Goal: Task Accomplishment & Management: Use online tool/utility

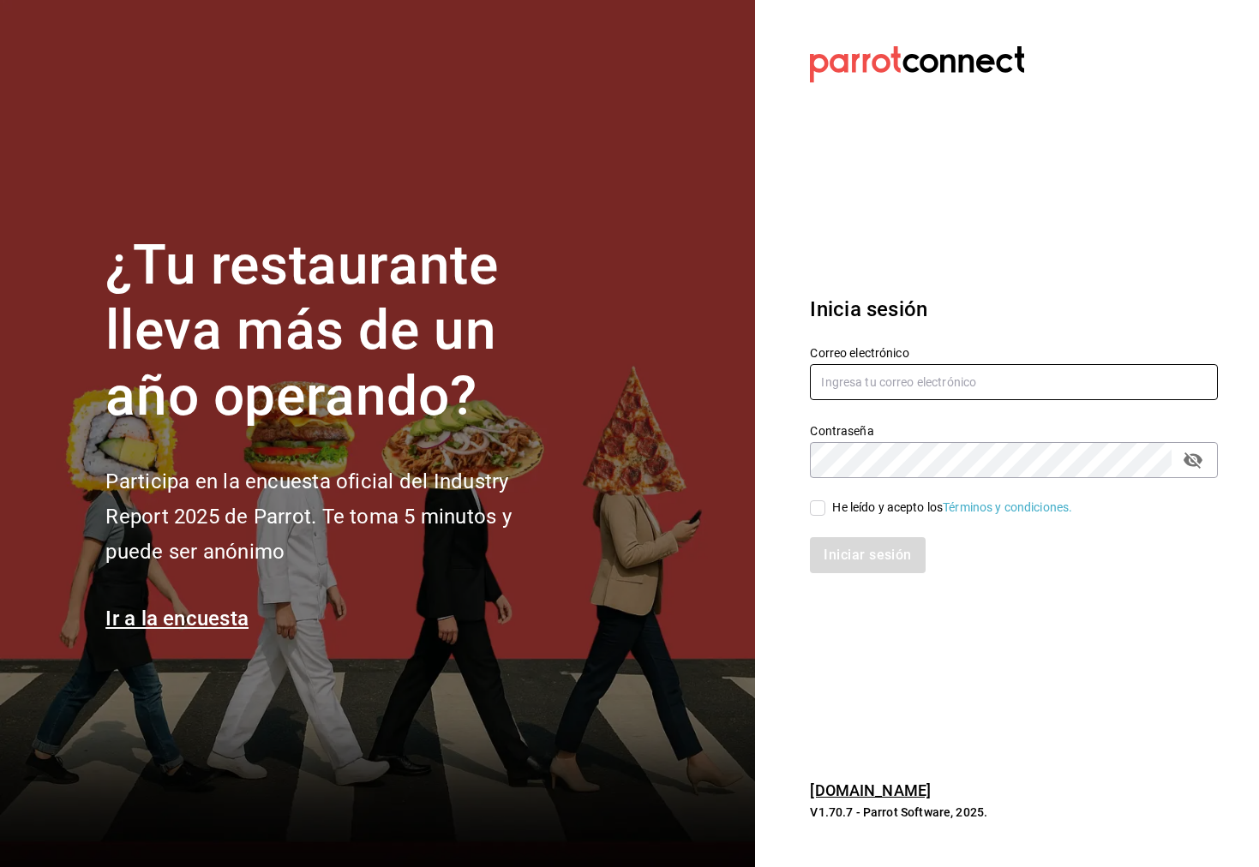
click at [955, 380] on input "text" at bounding box center [1014, 382] width 408 height 36
click at [904, 388] on input "text" at bounding box center [1014, 382] width 408 height 36
type input "fe"
click at [900, 390] on input "text" at bounding box center [1014, 382] width 408 height 36
type input "[PERSON_NAME][EMAIL_ADDRESS][PERSON_NAME][DOMAIN_NAME]"
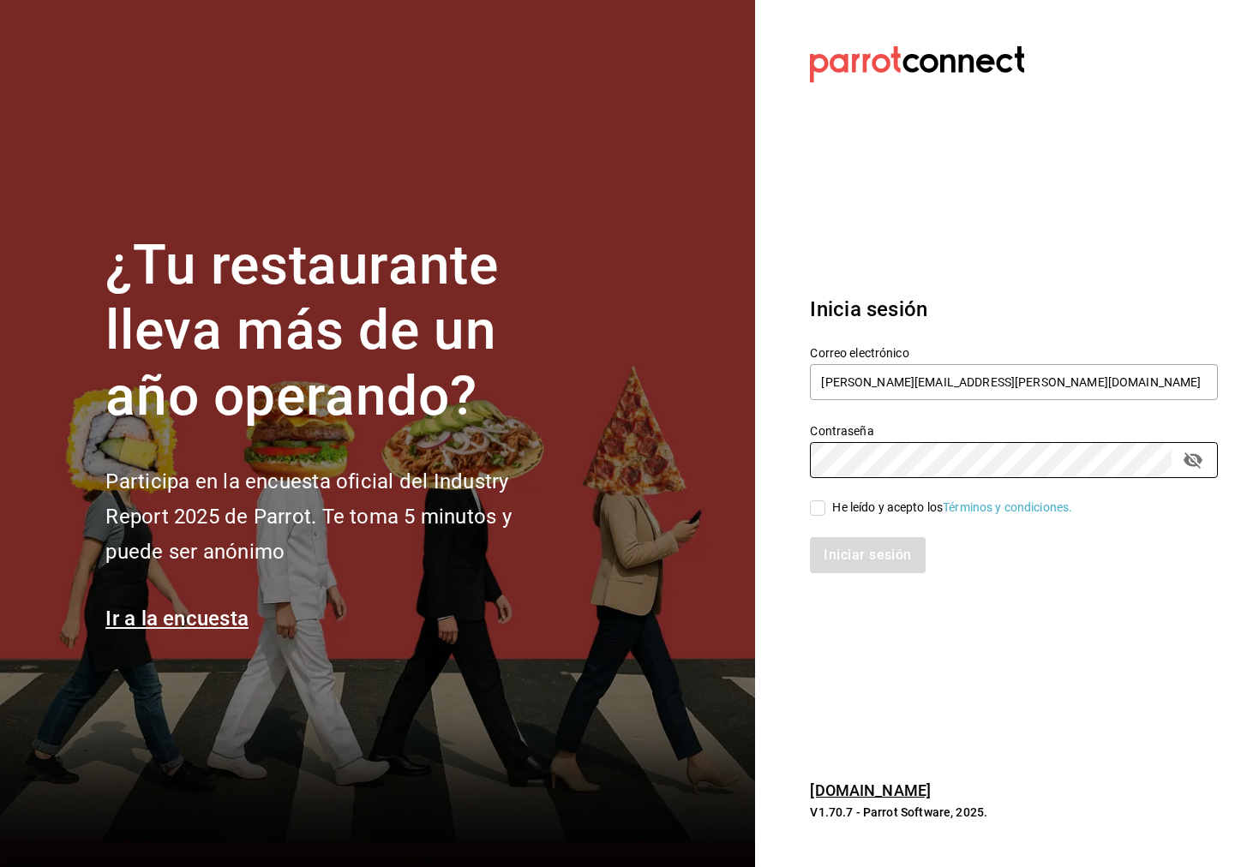
click at [813, 511] on input "He leído y acepto los Términos y condiciones." at bounding box center [817, 507] width 15 height 15
checkbox input "true"
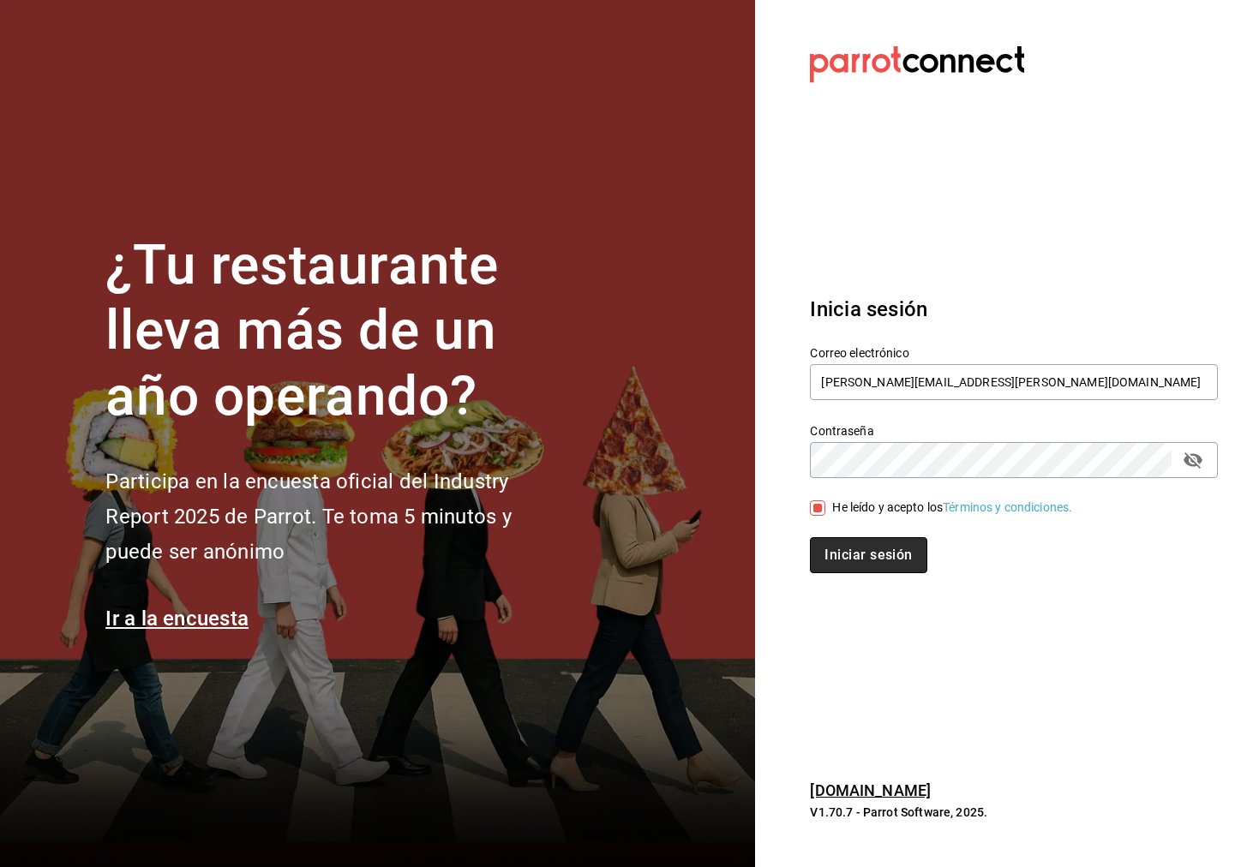
click at [839, 541] on button "Iniciar sesión" at bounding box center [868, 555] width 117 height 36
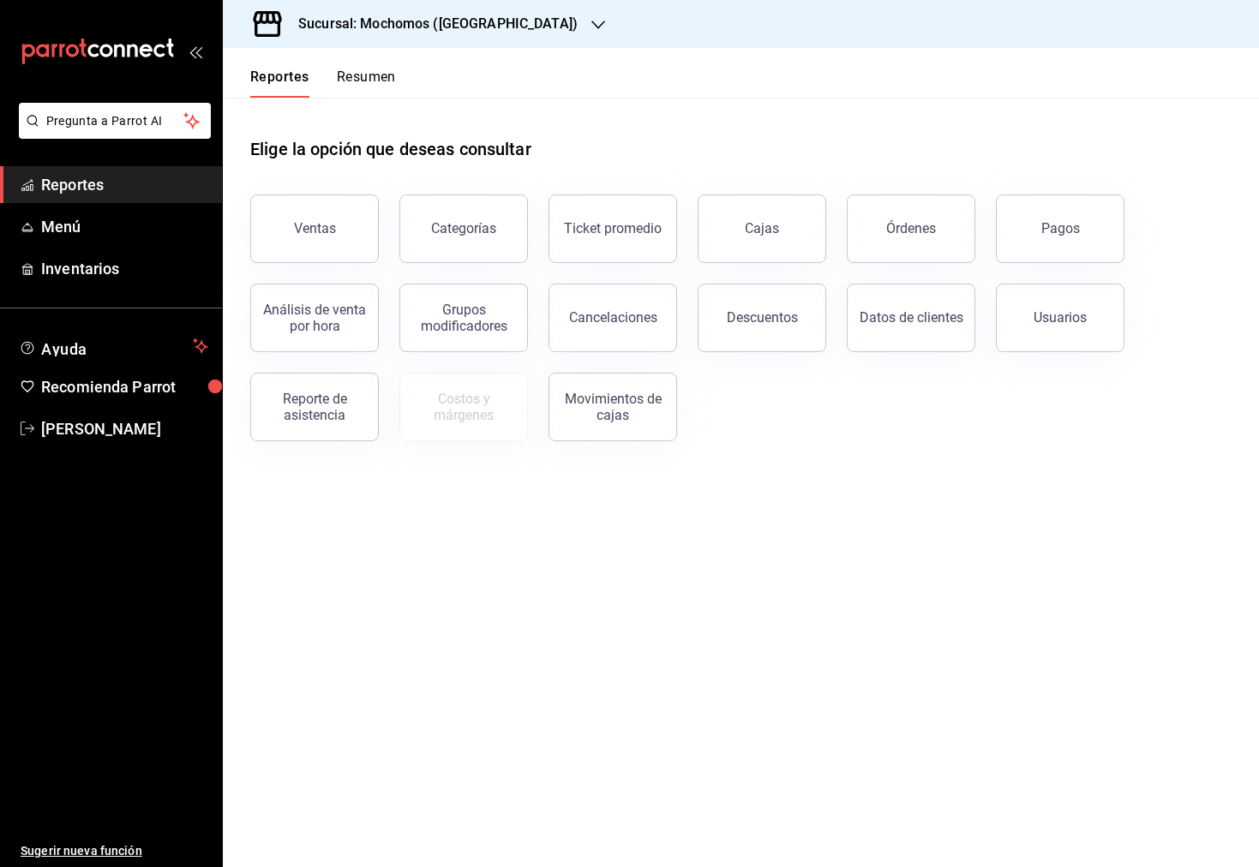
click at [439, 30] on h3 "Sucursal: Mochomos ([GEOGRAPHIC_DATA])" at bounding box center [430, 24] width 293 height 21
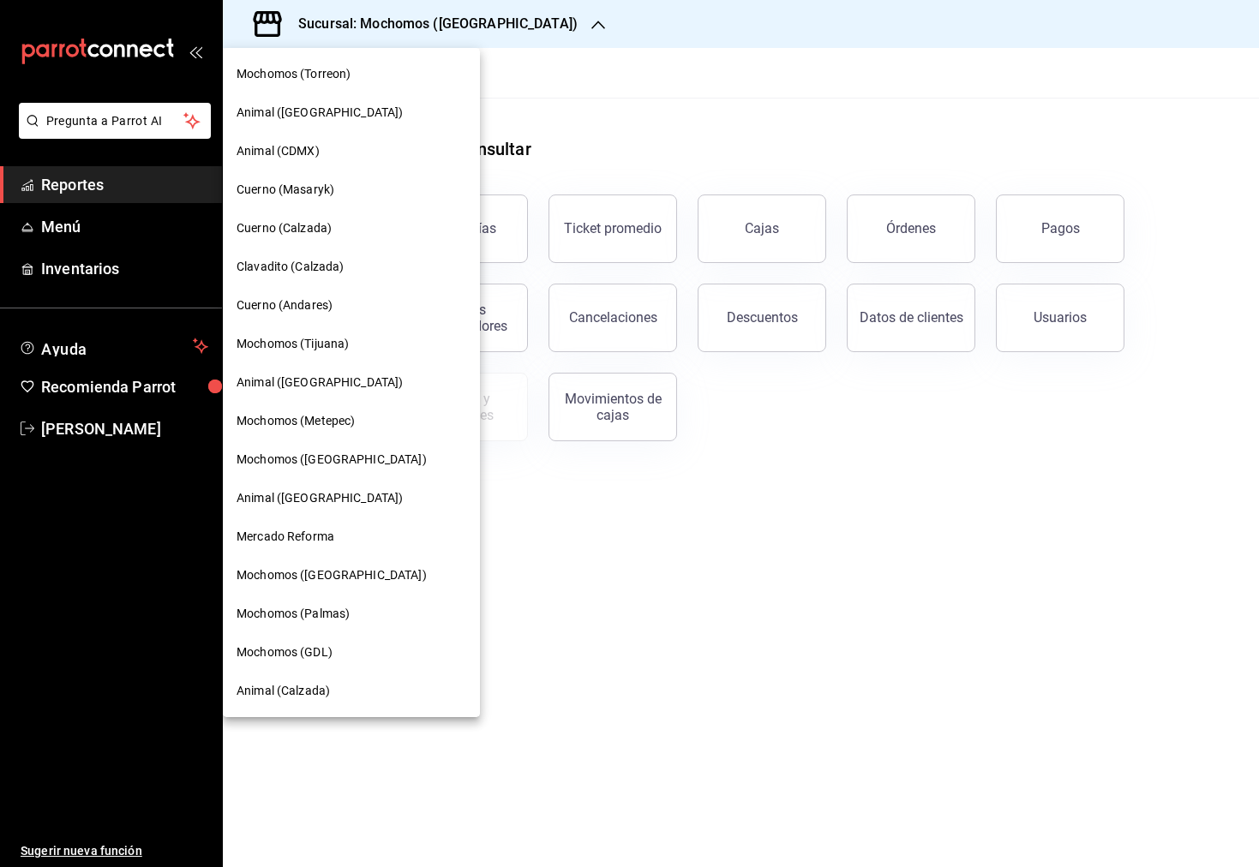
click at [349, 340] on span "Mochomos (Tijuana)" at bounding box center [292, 344] width 112 height 18
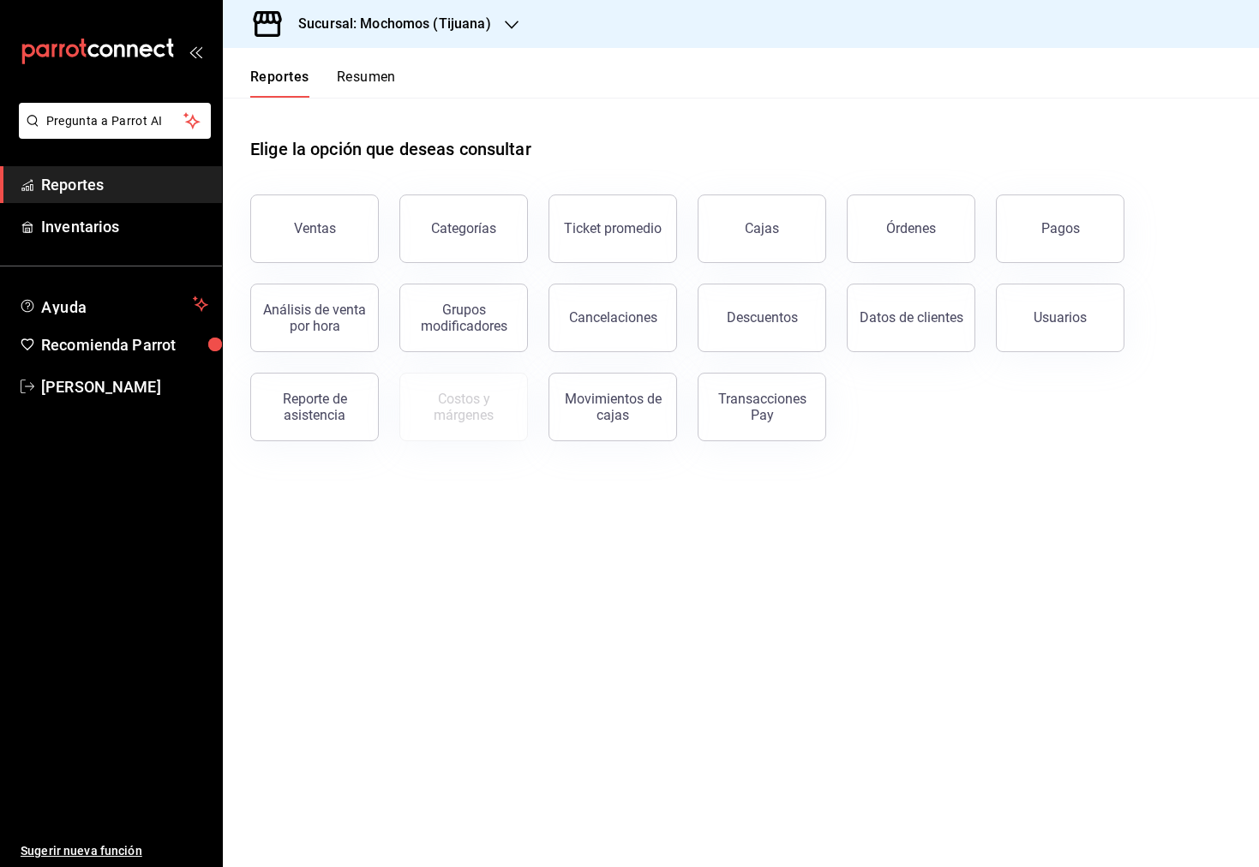
click at [138, 203] on ul "Reportes Inventarios" at bounding box center [111, 205] width 222 height 79
click at [500, 31] on div "Sucursal: Mochomos (Tijuana)" at bounding box center [380, 24] width 289 height 48
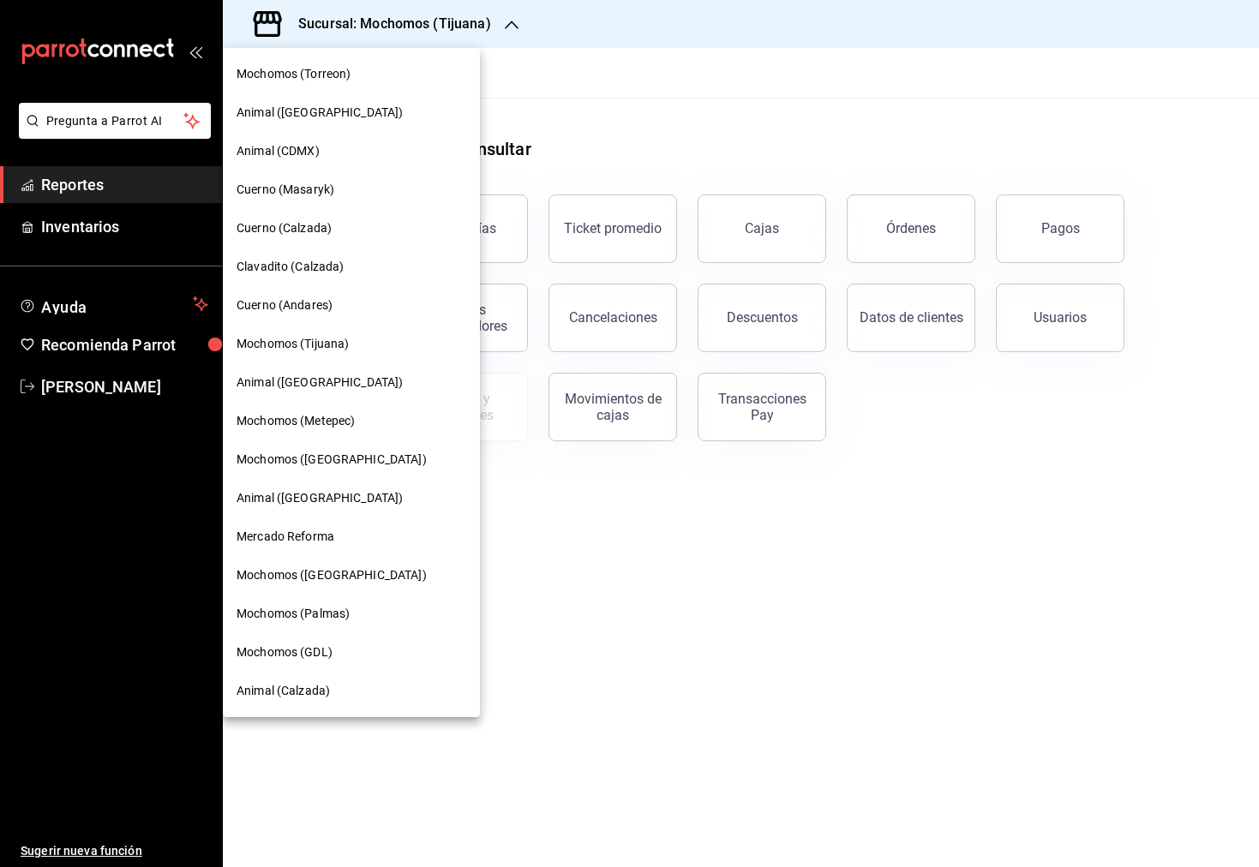
click at [346, 394] on div "Animal (Tijuana)" at bounding box center [351, 382] width 257 height 39
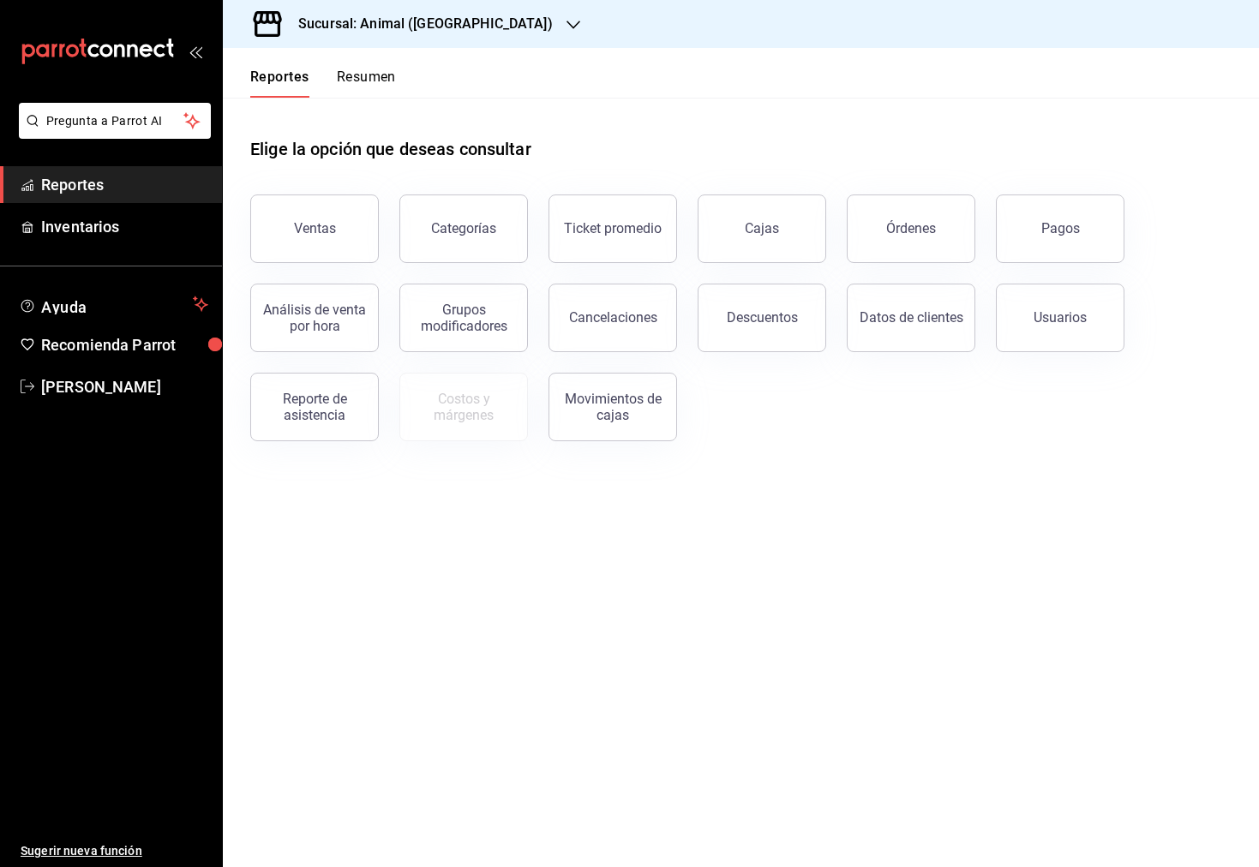
click at [448, 38] on div "Sucursal: Animal (Tijuana)" at bounding box center [411, 24] width 350 height 48
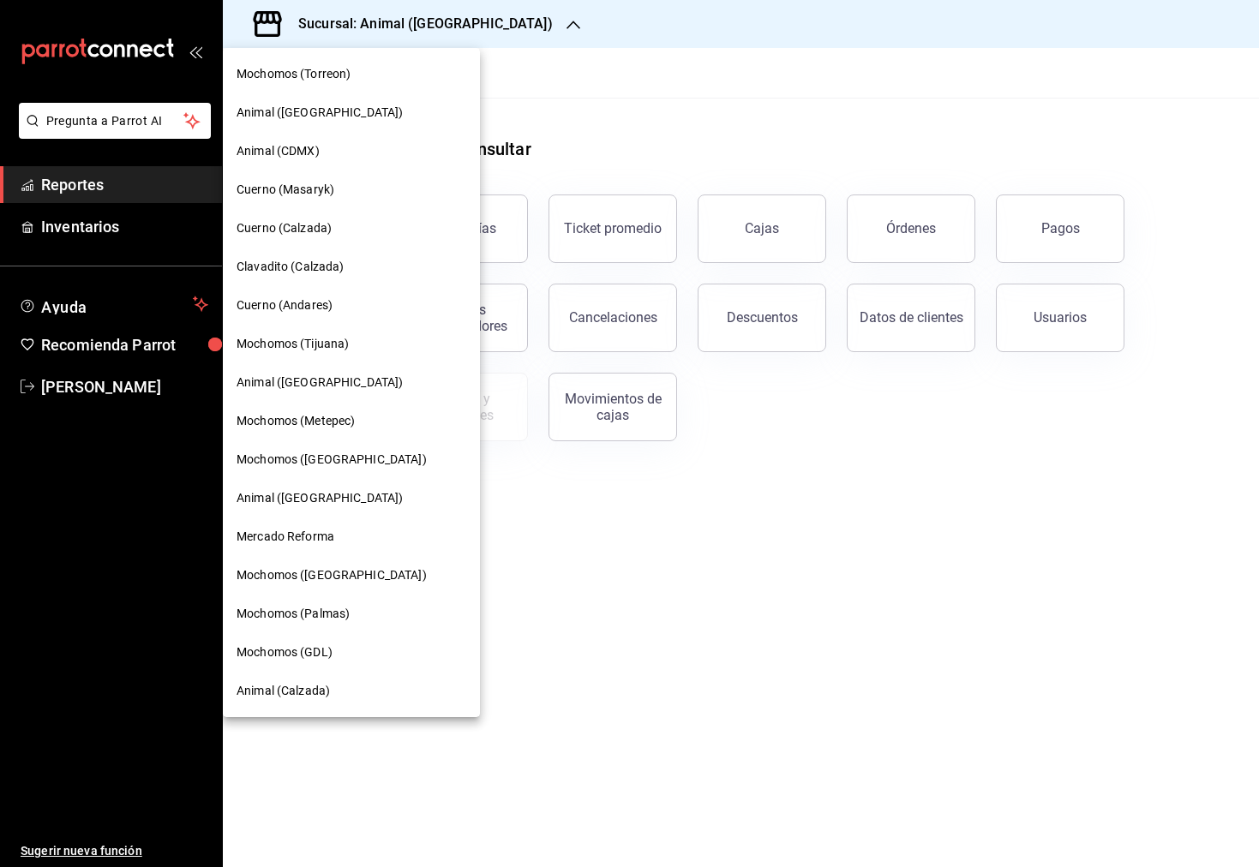
click at [375, 610] on div "Mochomos (Palmas)" at bounding box center [351, 614] width 230 height 18
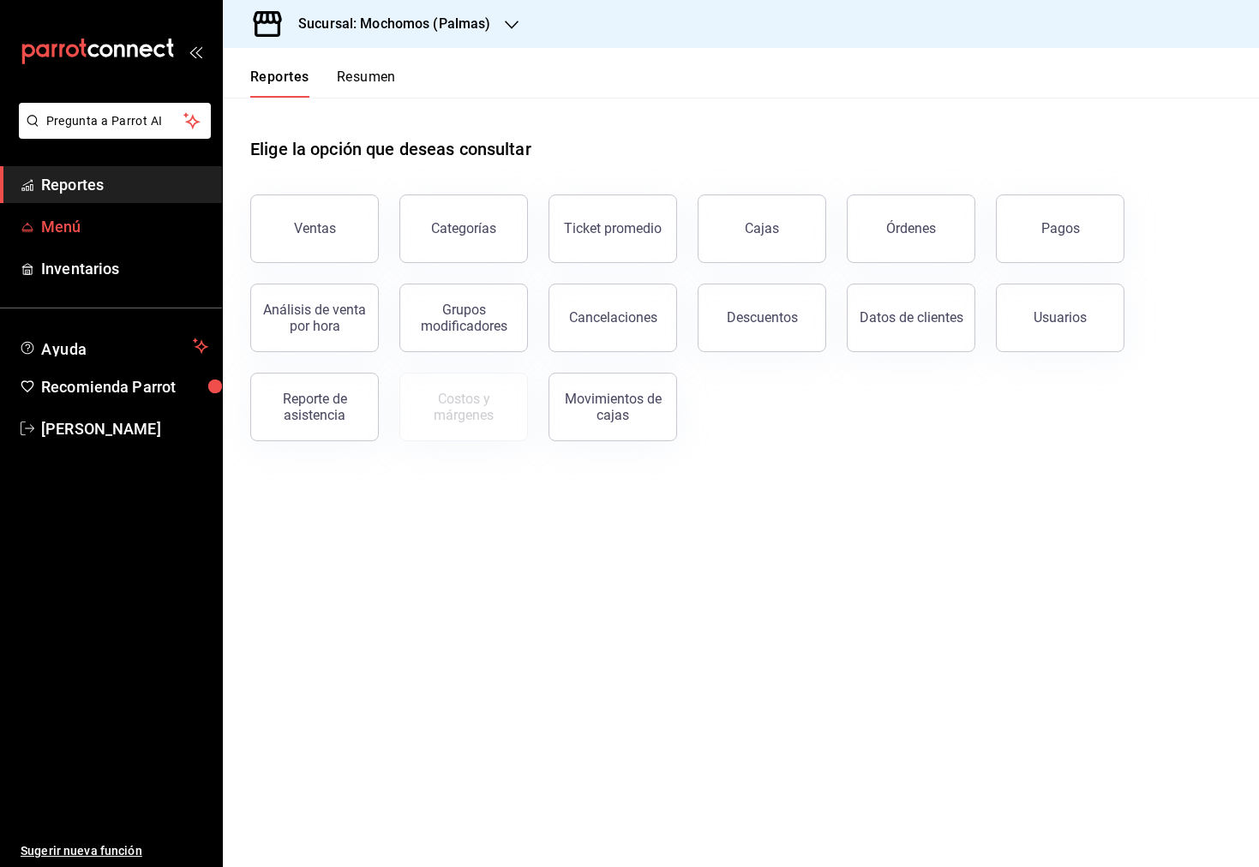
click at [103, 224] on span "Menú" at bounding box center [124, 226] width 167 height 23
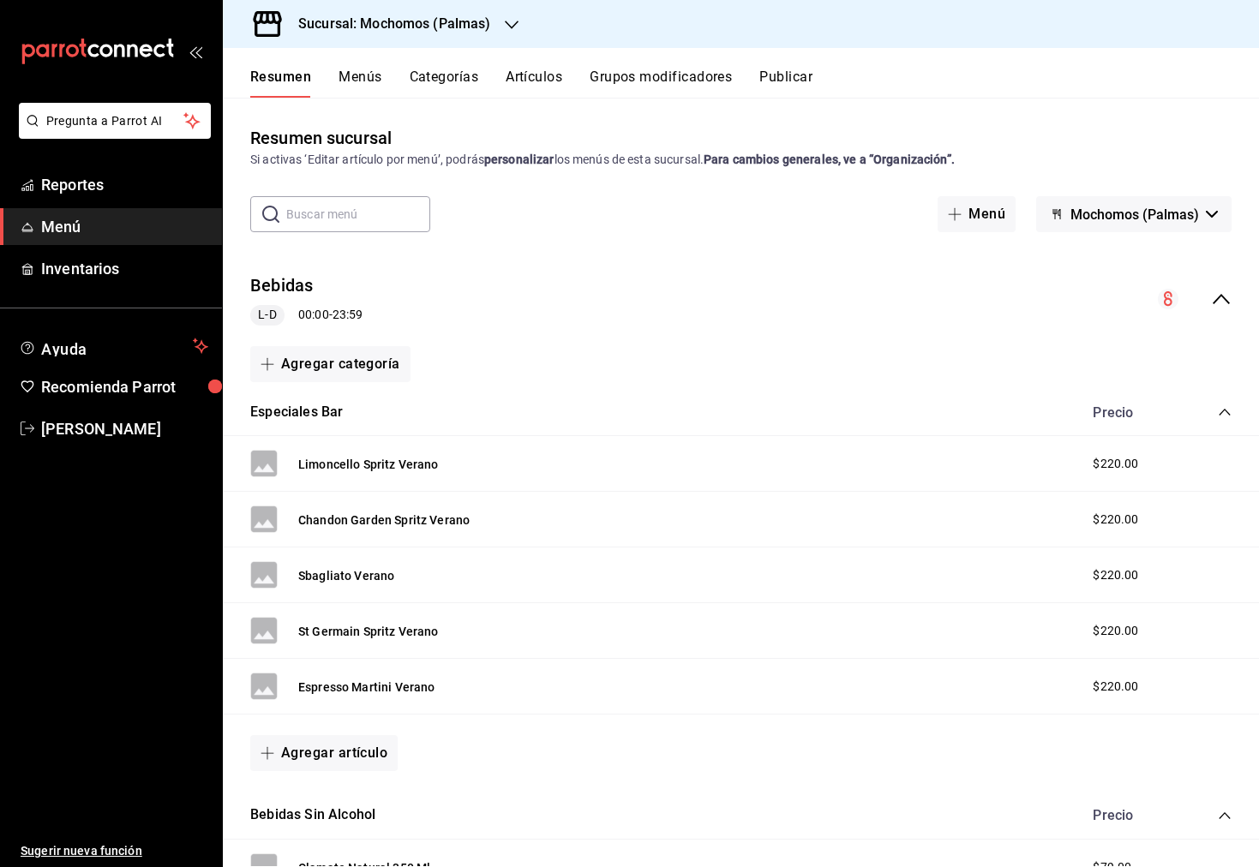
click at [539, 89] on button "Artículos" at bounding box center [534, 83] width 57 height 29
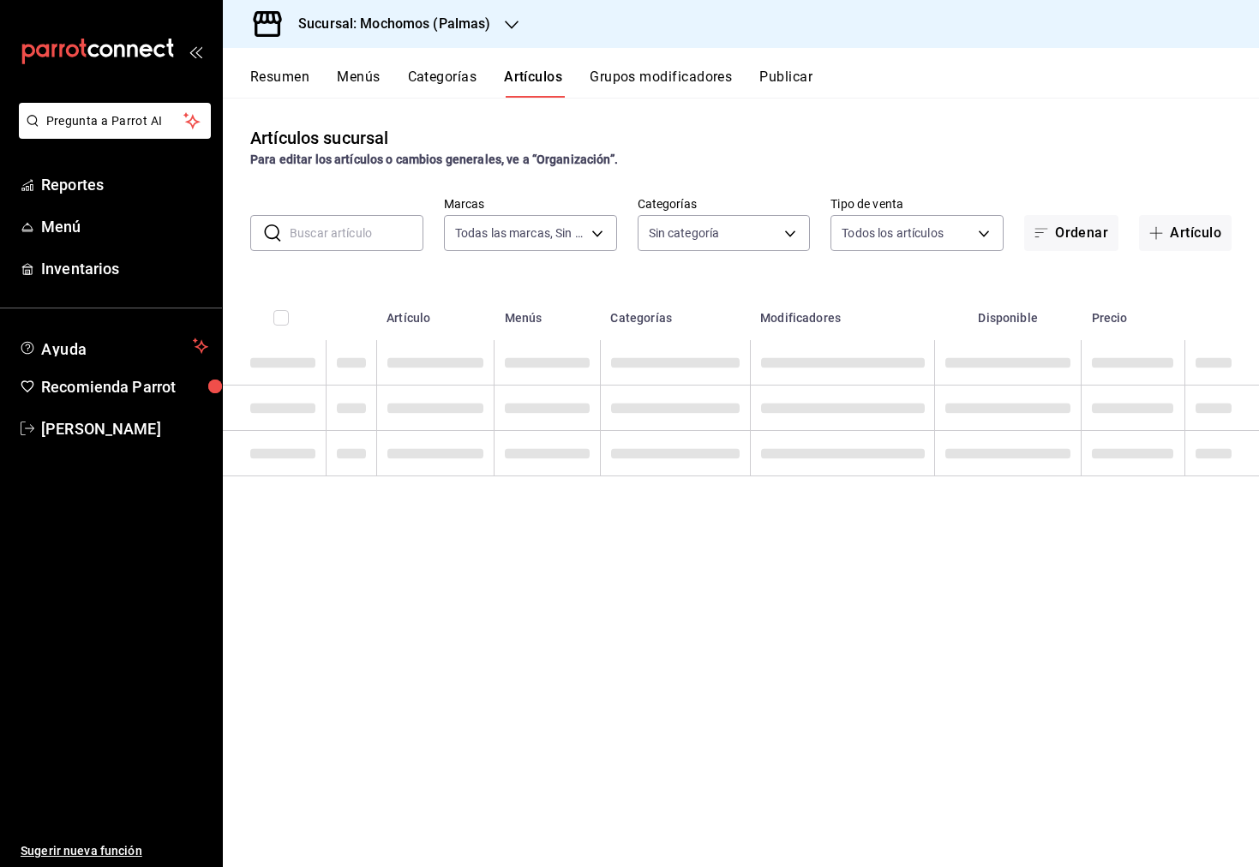
type input "70f98016-ab90-4f26-81e6-ab4884d8d8a0"
type input "bf8485d7-e0cc-45c4-ab71-007f8ecc3e56,b9965cb2-92ec-4840-853f-0e08f184e216,7b542…"
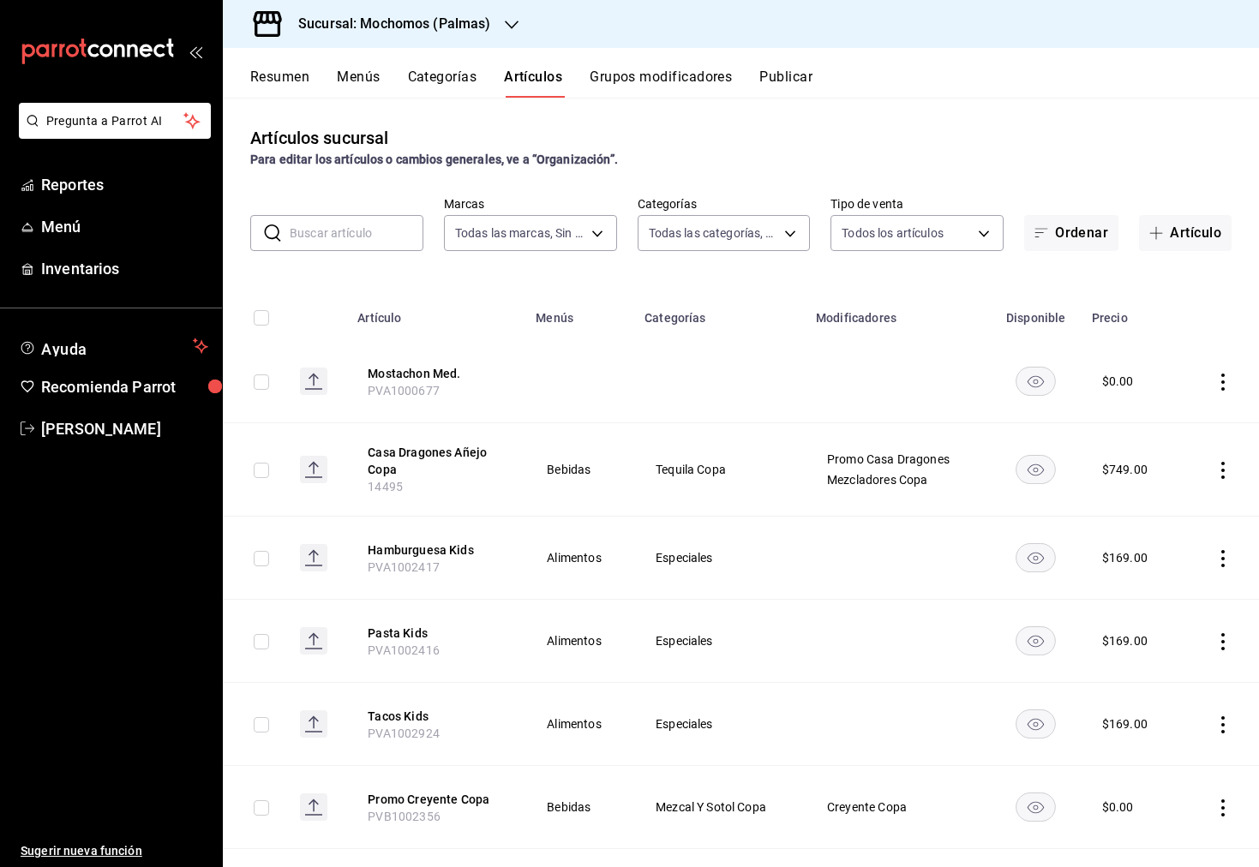
click at [382, 242] on input "text" at bounding box center [357, 233] width 134 height 34
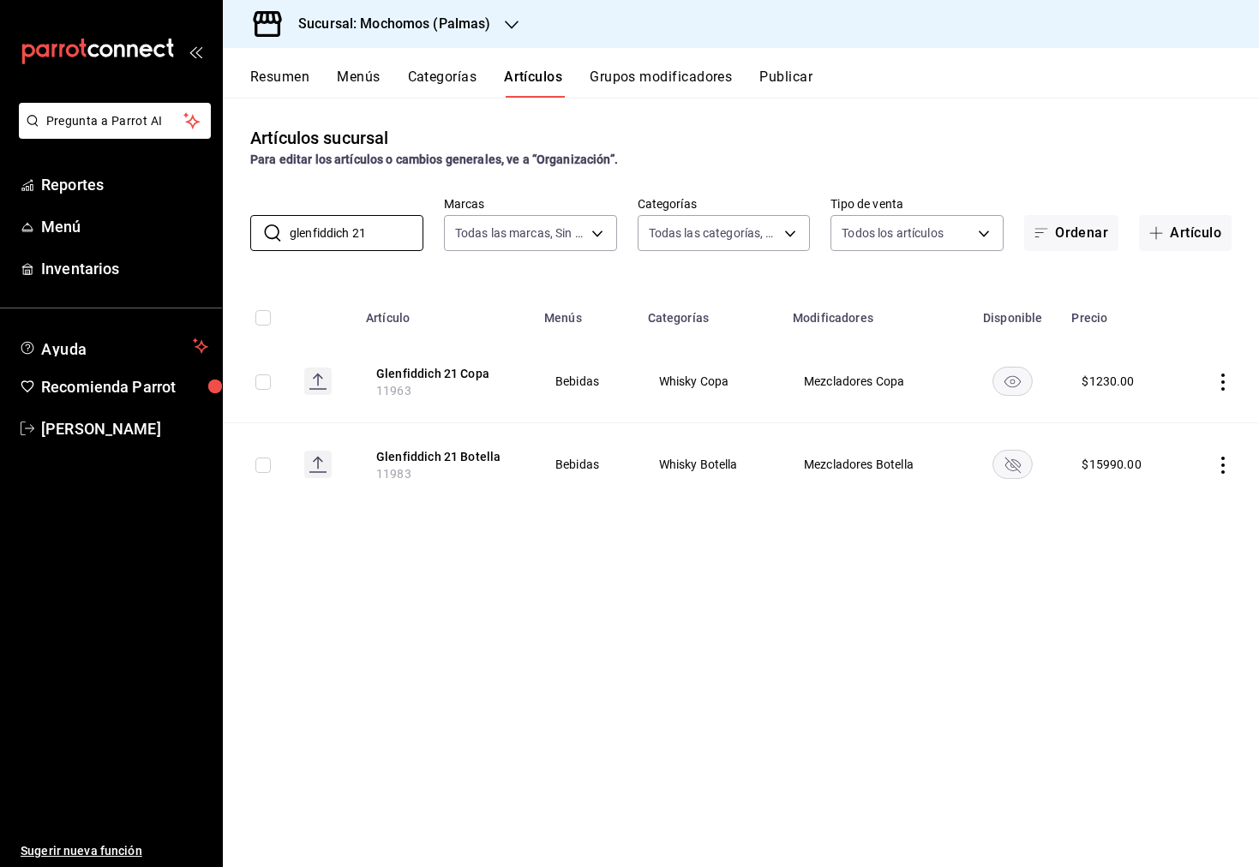
type input "glenfiddich 21"
click at [410, 22] on h3 "Sucursal: Mochomos (Palmas)" at bounding box center [387, 24] width 207 height 21
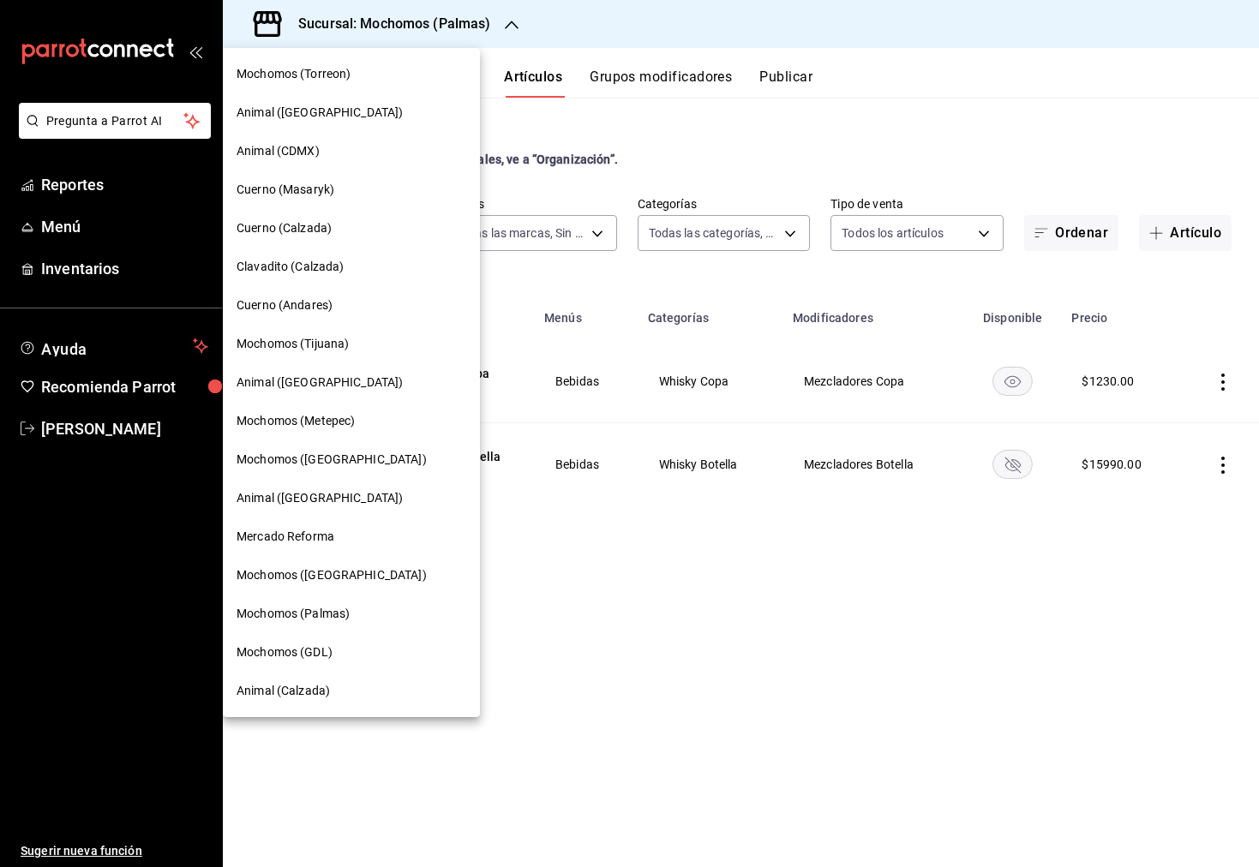
click at [359, 224] on div "Cuerno (Calzada)" at bounding box center [351, 228] width 230 height 18
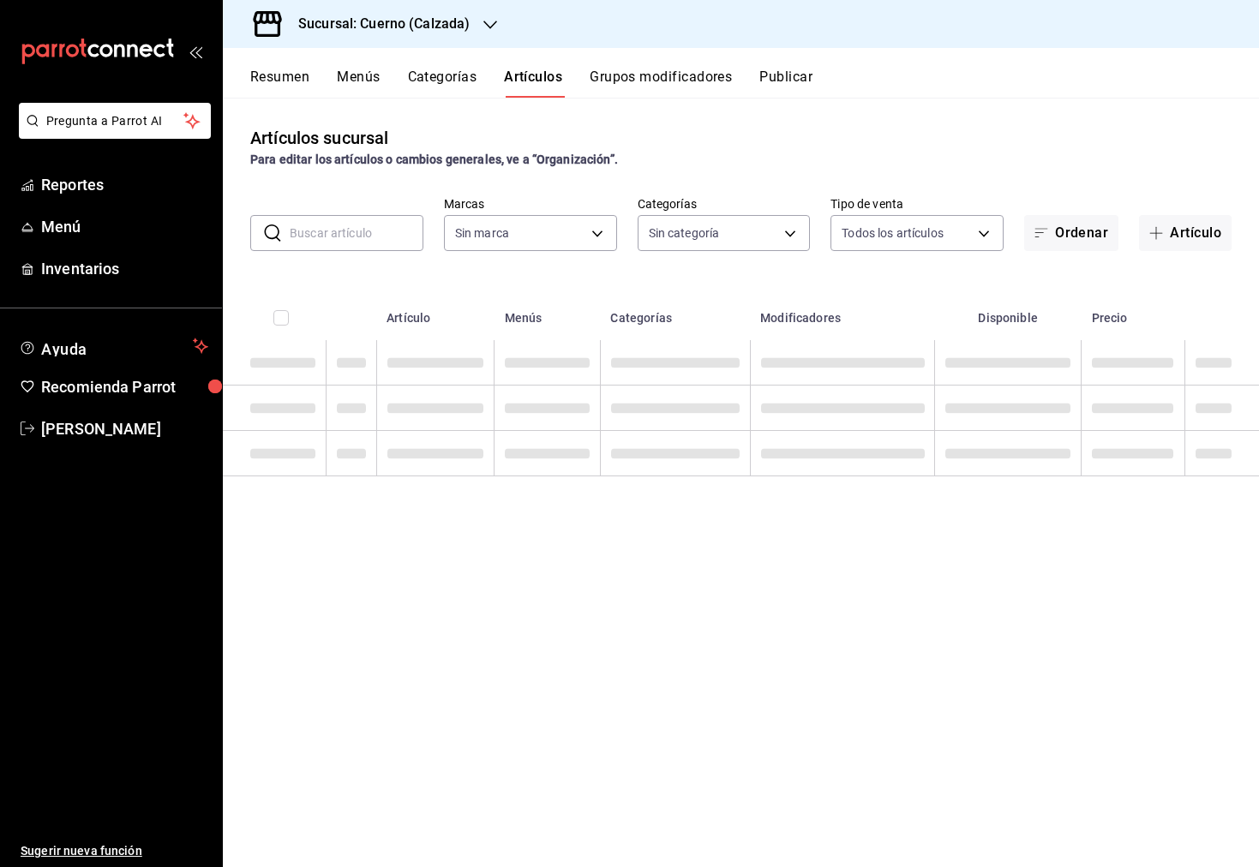
type input "fcad426d-22b8-4bc7-85b2-27ee6775f3f6,560d4c35-d9fc-4089-91ff-402d238ea400,30284…"
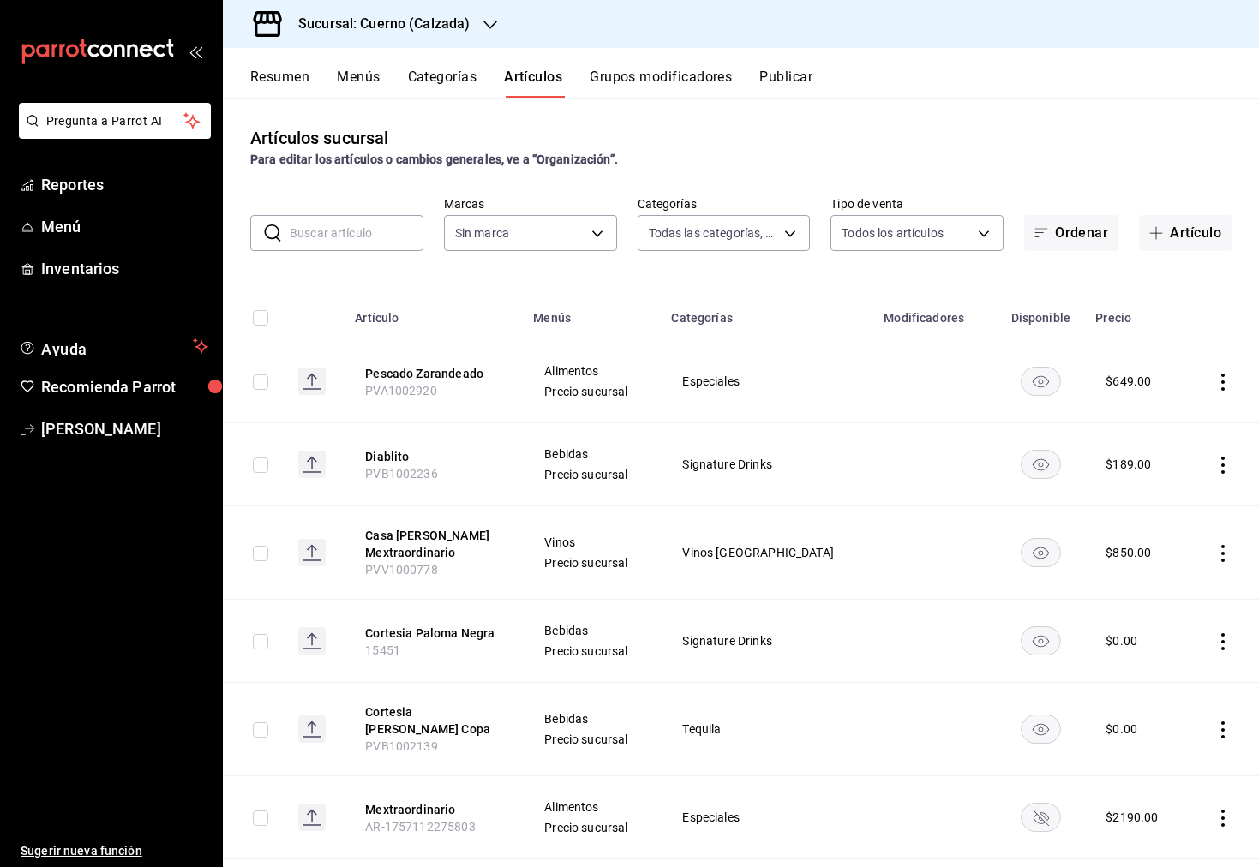
type input "b7ae777b-2dfc-42e0-9650-6cefdf37a424,c000f1c0-fb9f-4016-8e6a-f0d1e83e893d"
click at [321, 232] on input "text" at bounding box center [357, 233] width 134 height 34
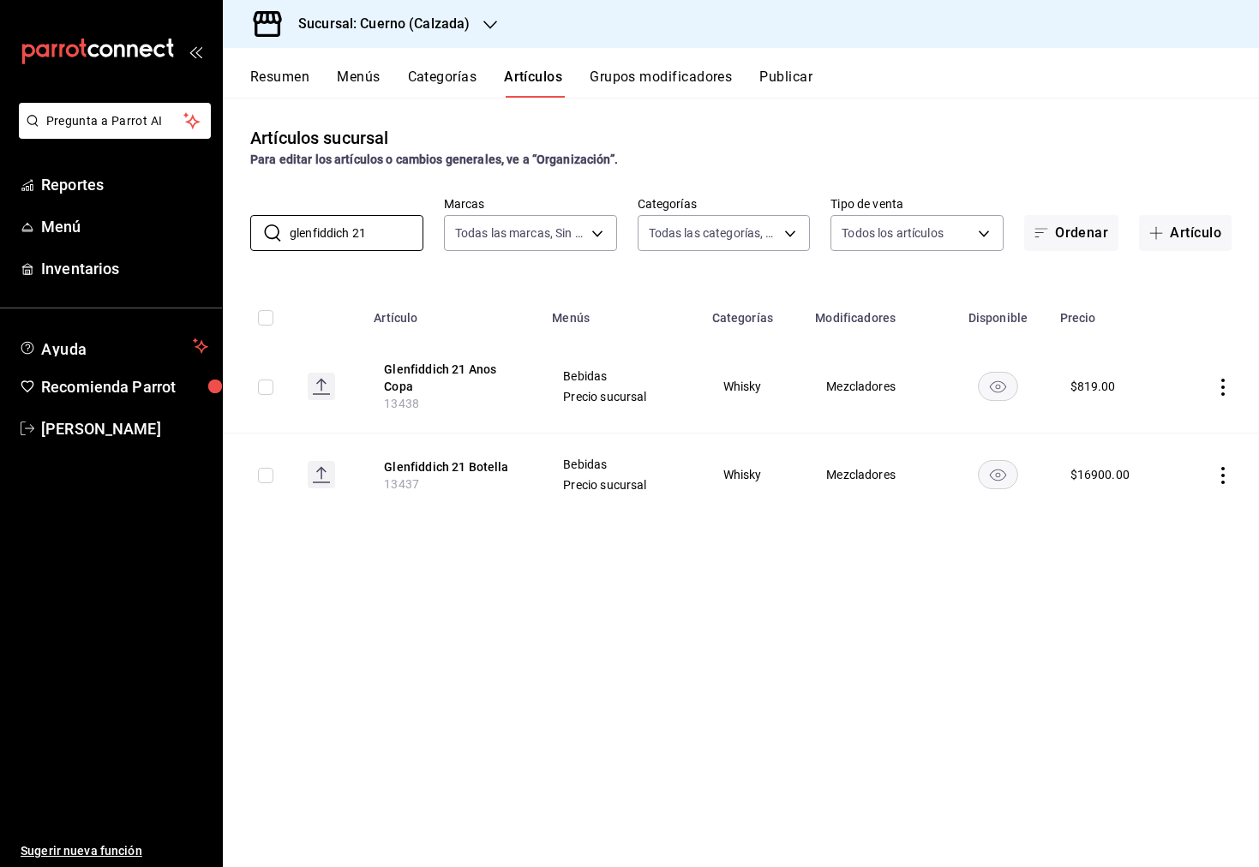
type input "glenfiddich 21"
click at [402, 36] on div "Sucursal: Cuerno (Calzada)" at bounding box center [369, 24] width 267 height 48
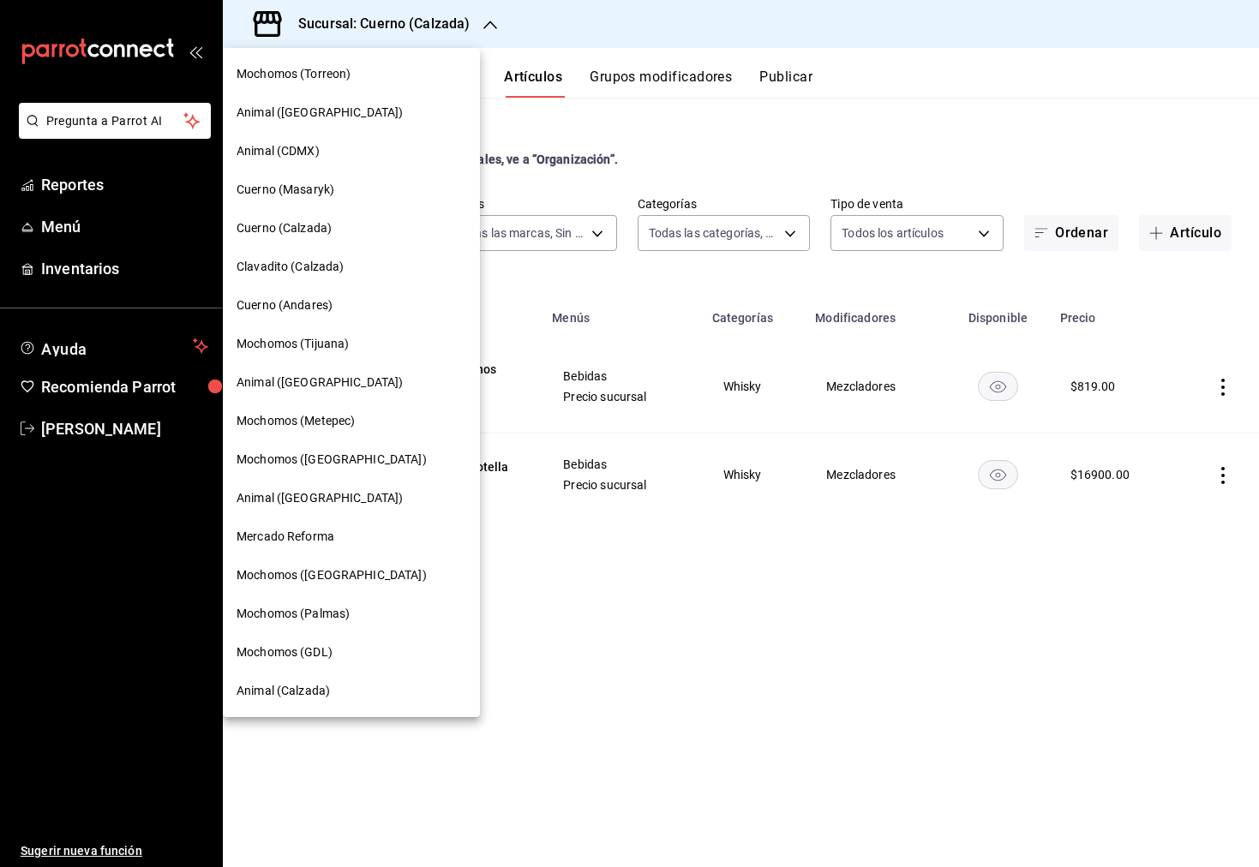
click at [364, 344] on div "Mochomos (Tijuana)" at bounding box center [351, 344] width 230 height 18
